Goal: Check status: Check status

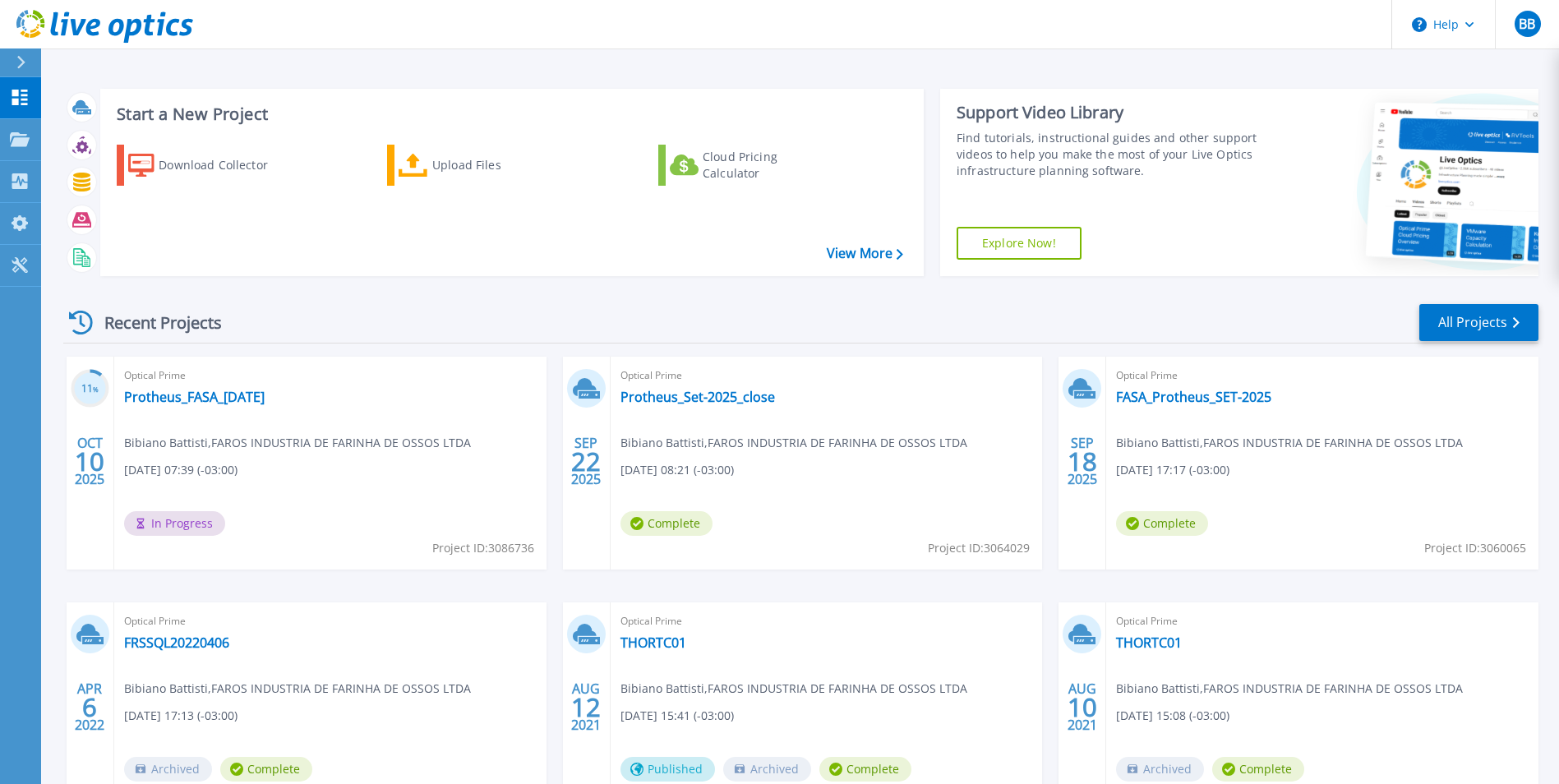
click at [440, 42] on header "Help BB End User Bibiano Battisti [EMAIL_ADDRESS][DOMAIN_NAME] FAROS INDUSTRIA …" at bounding box center [779, 24] width 1559 height 49
click at [430, 254] on div "Download Collector Upload Files Cloud Pricing Calculator" at bounding box center [509, 200] width 812 height 136
click at [218, 397] on link "Protheus_FASA_[DATE]" at bounding box center [194, 397] width 141 height 17
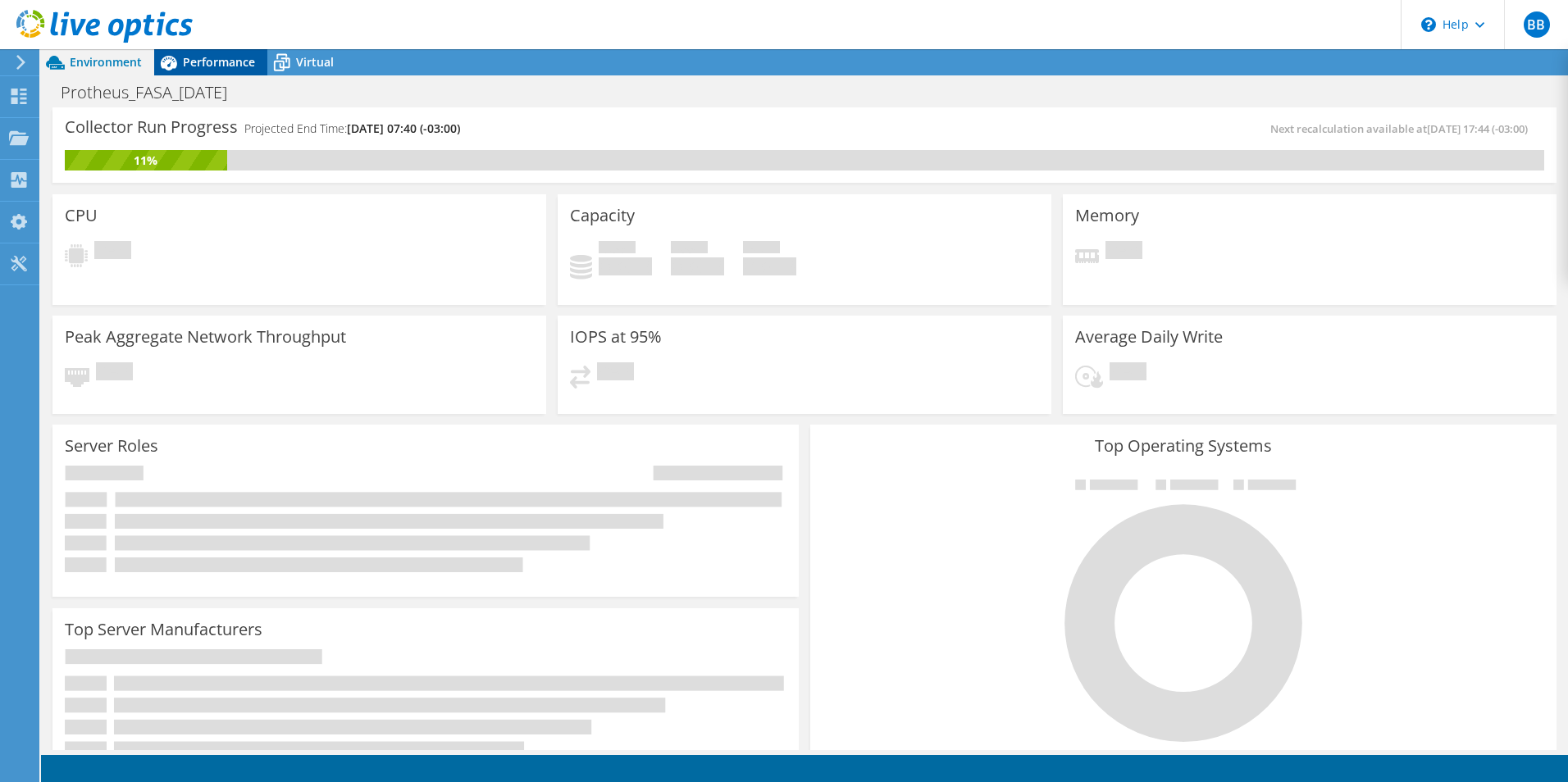
click at [208, 62] on span "Performance" at bounding box center [218, 61] width 72 height 16
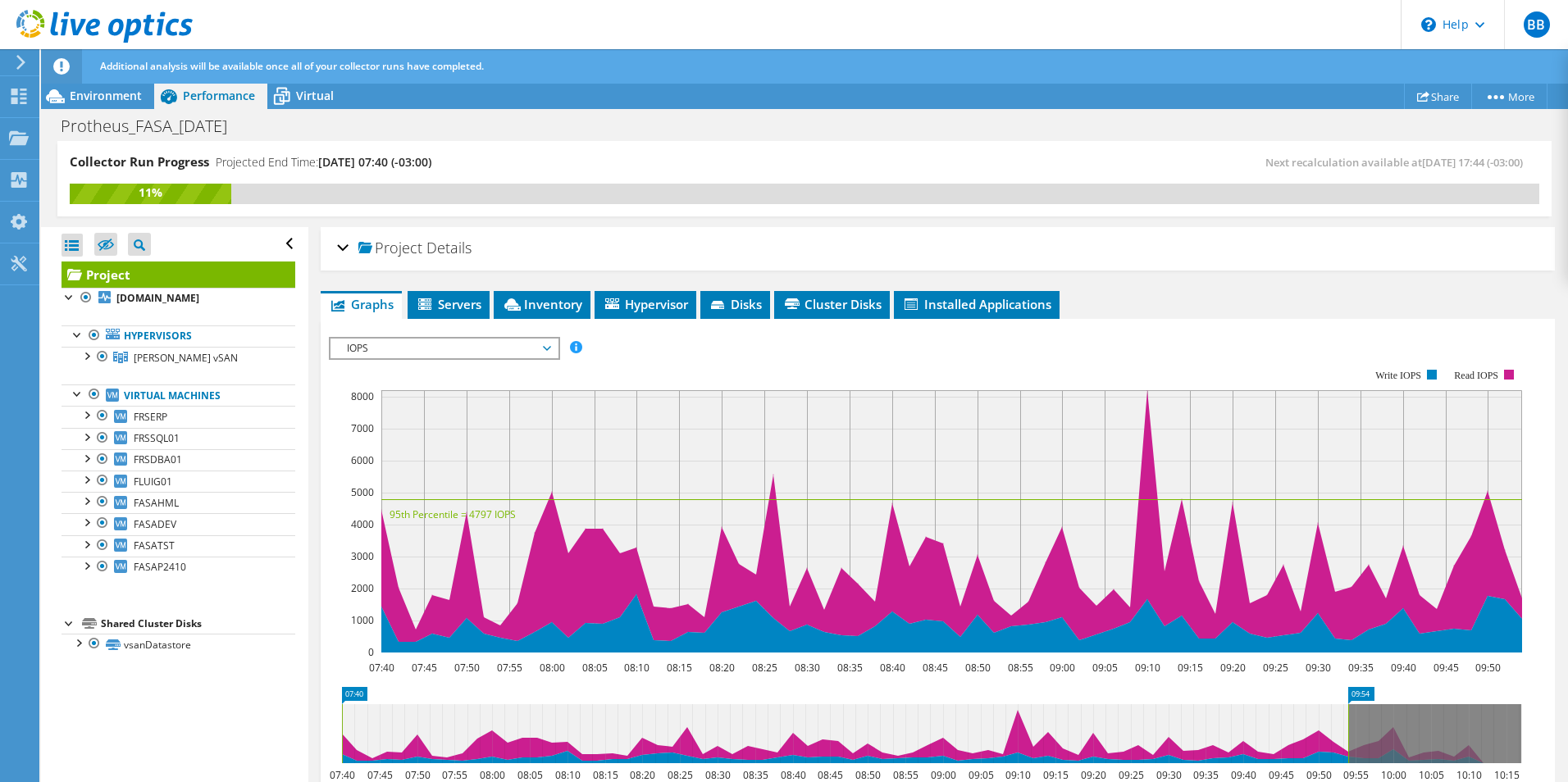
click at [546, 349] on span "IOPS" at bounding box center [444, 349] width 211 height 20
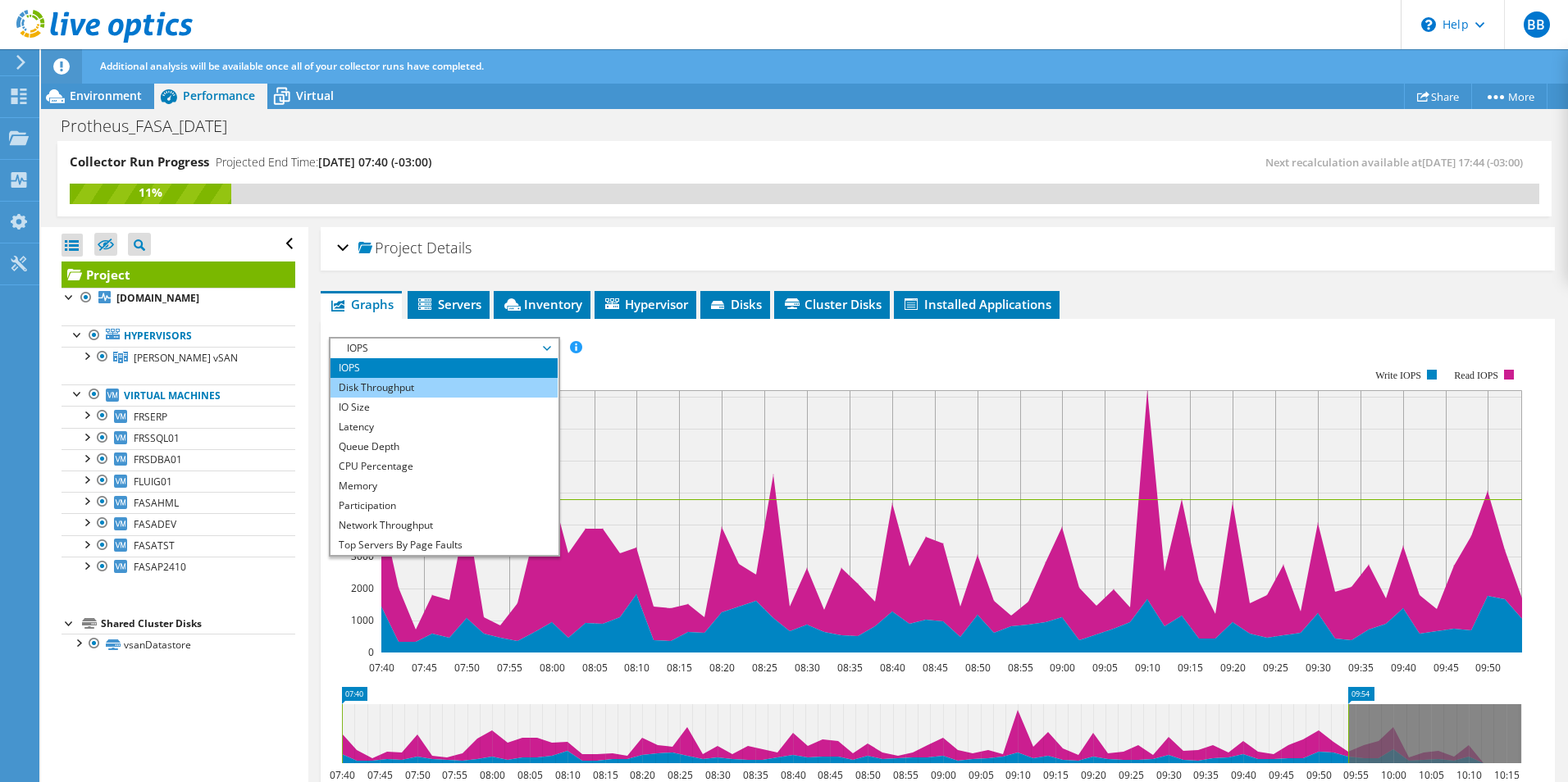
click at [390, 386] on li "Disk Throughput" at bounding box center [443, 388] width 227 height 20
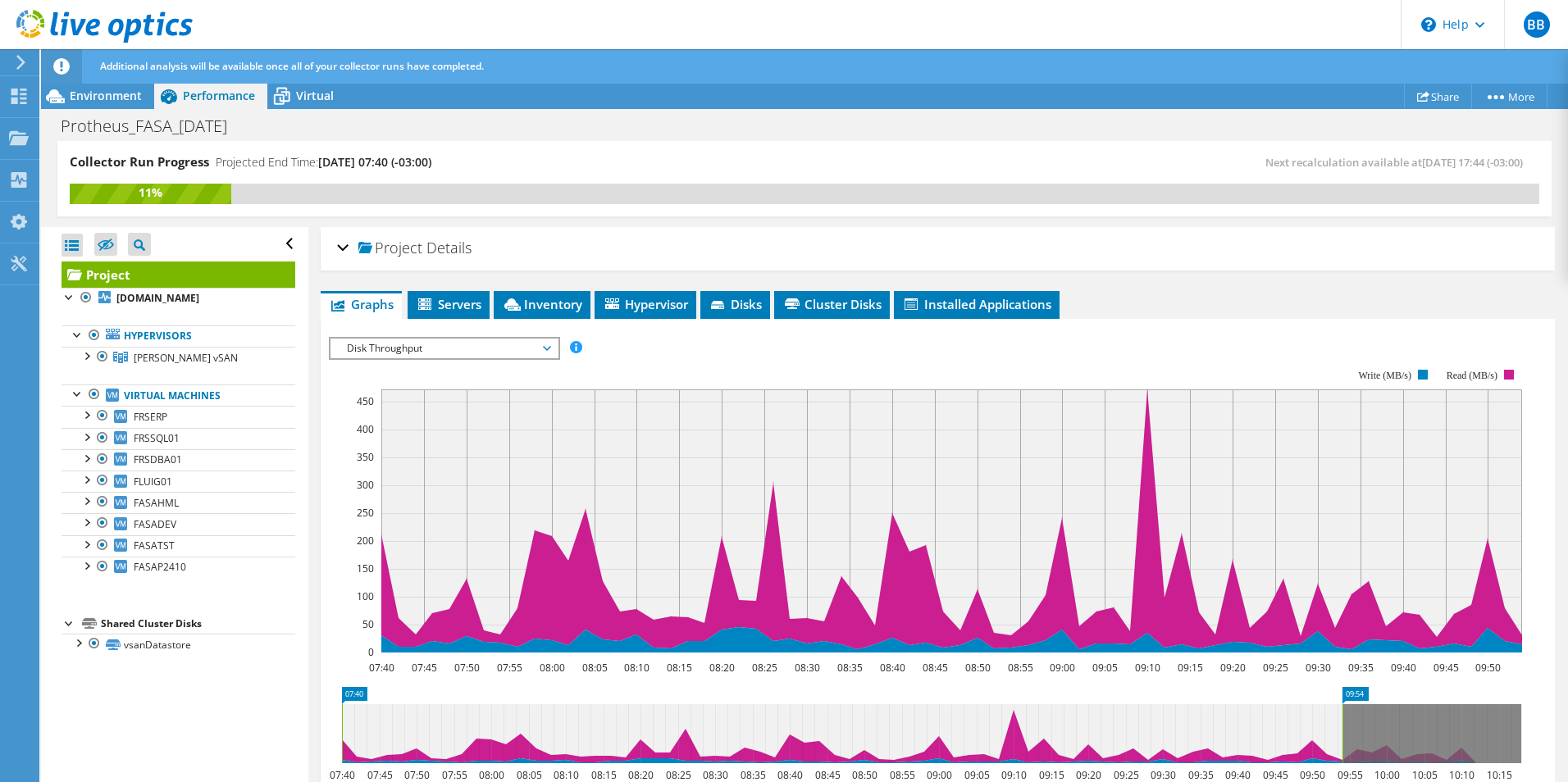
click at [537, 342] on span "Disk Throughput" at bounding box center [444, 349] width 211 height 20
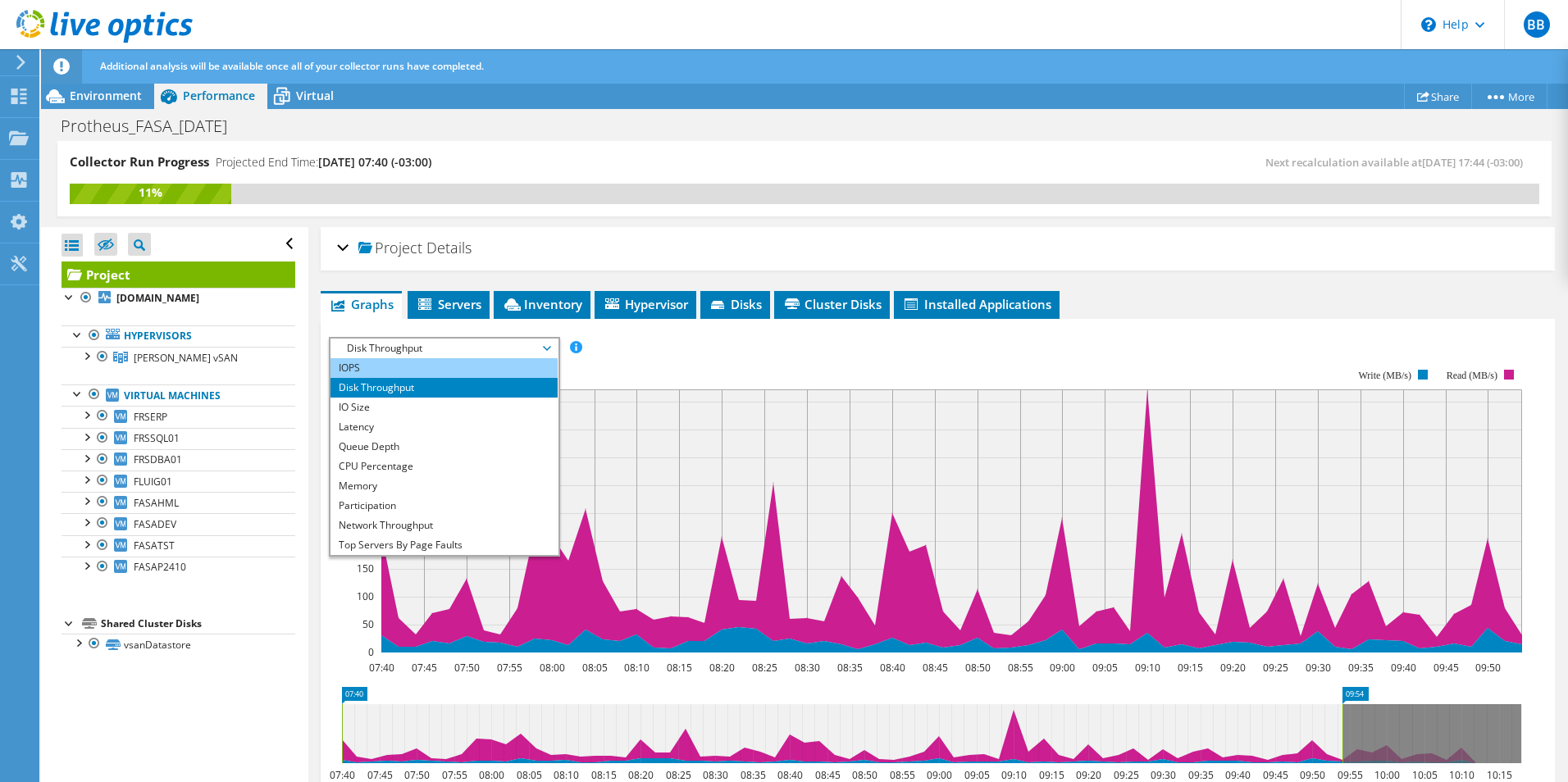
click at [346, 363] on li "IOPS" at bounding box center [443, 368] width 227 height 20
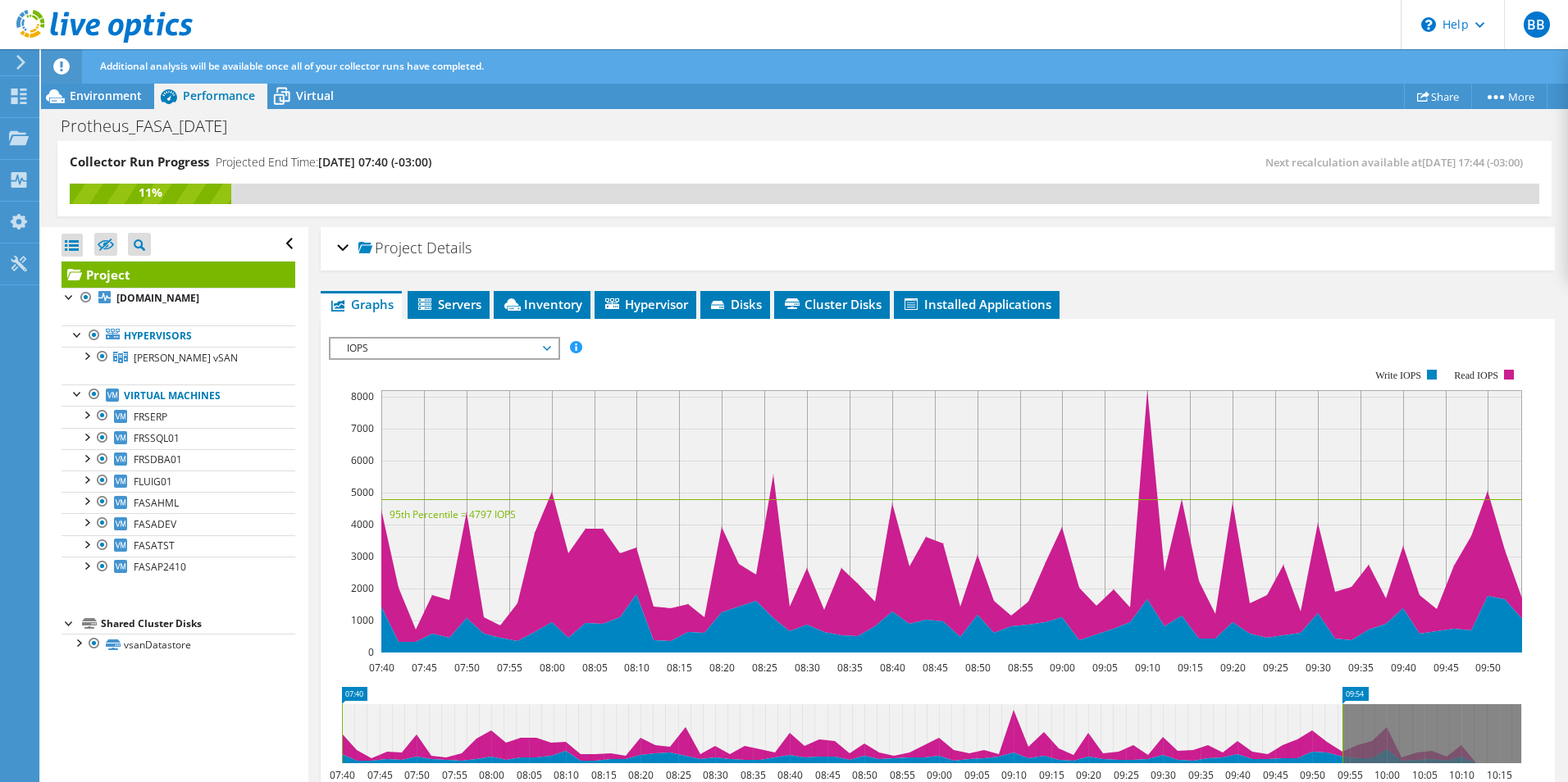
click at [777, 361] on div at bounding box center [938, 617] width 1218 height 560
